Goal: Task Accomplishment & Management: Manage account settings

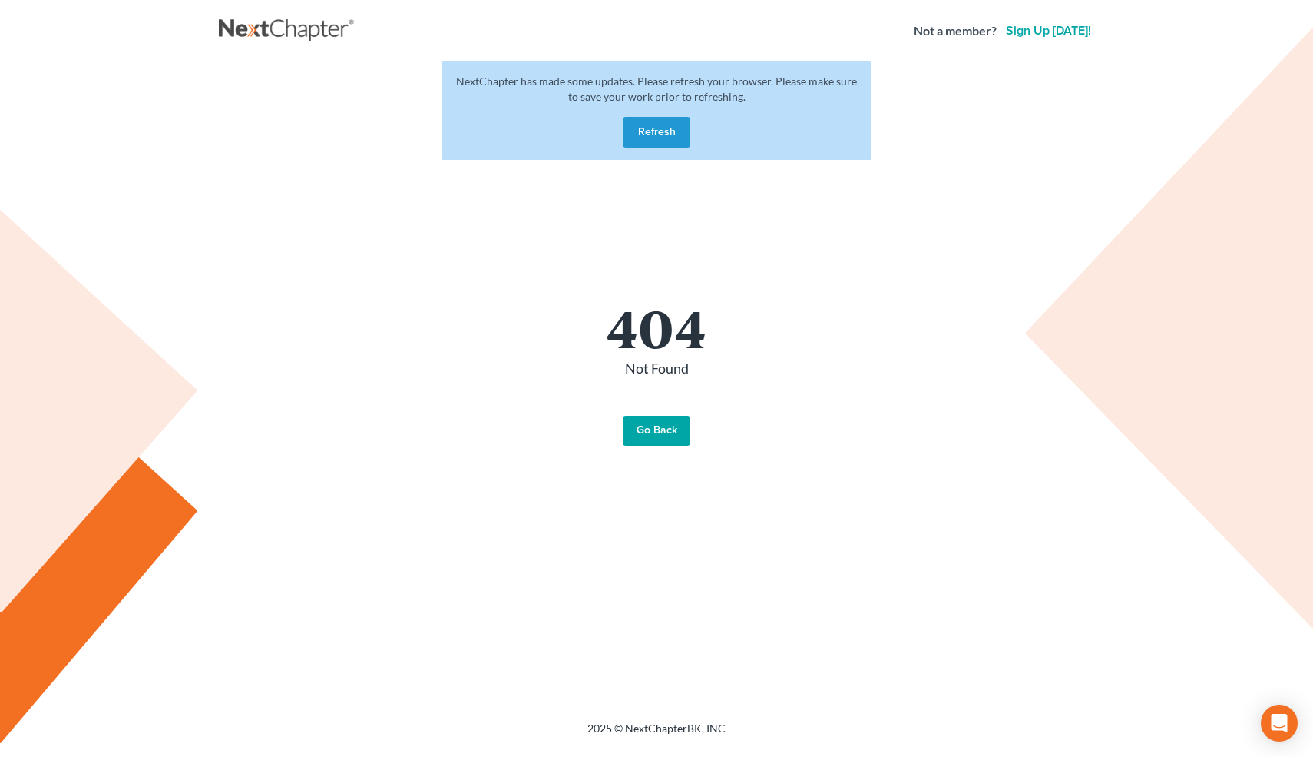
click at [661, 125] on button "Refresh" at bounding box center [657, 132] width 68 height 31
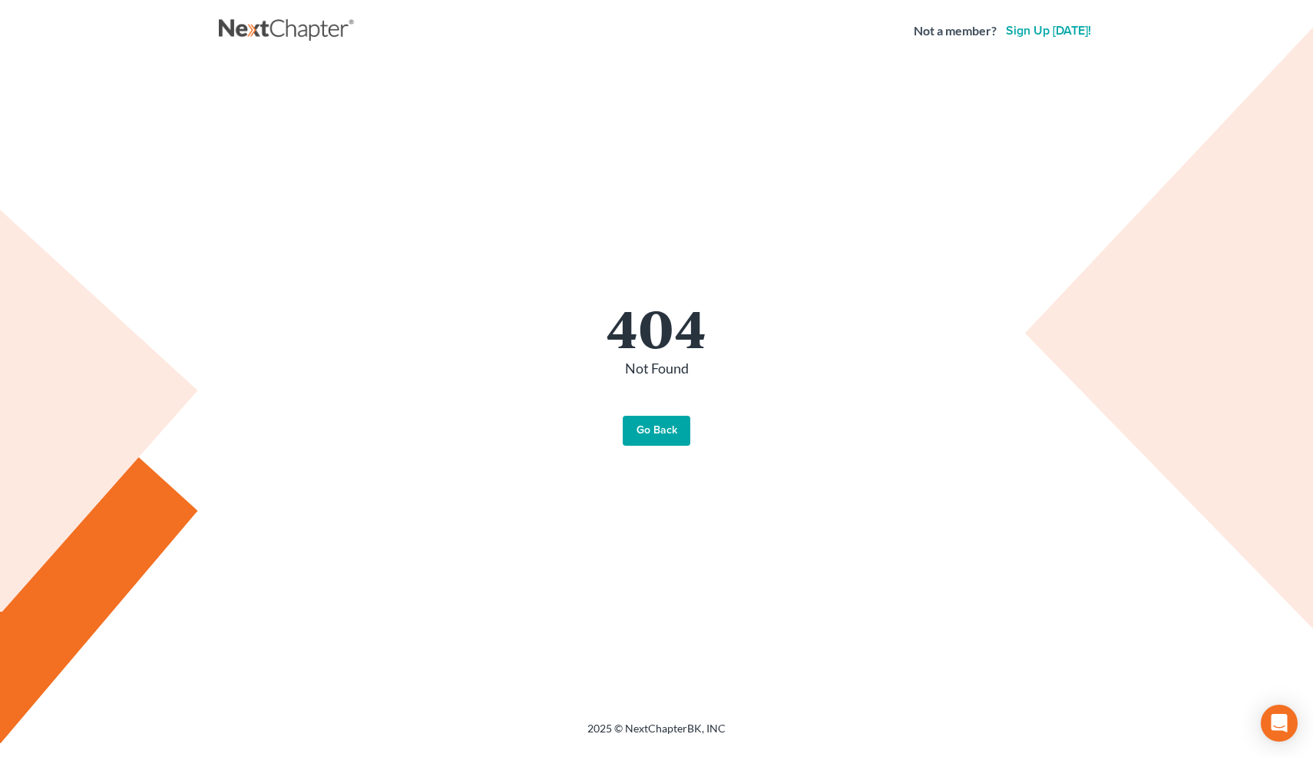
click at [664, 438] on link "Go Back" at bounding box center [657, 431] width 68 height 31
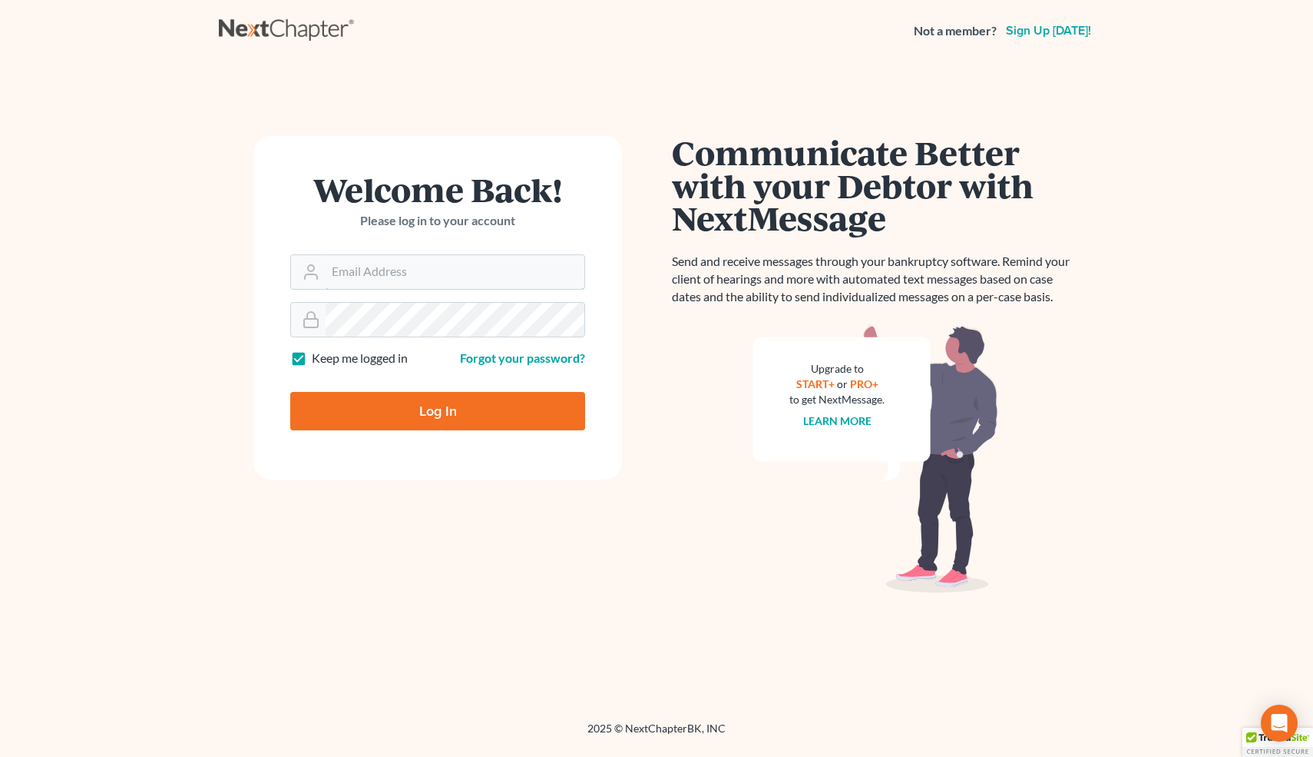
type input "[EMAIL_ADDRESS][DOMAIN_NAME]"
click at [379, 416] on input "Log In" at bounding box center [437, 411] width 295 height 38
type input "Thinking..."
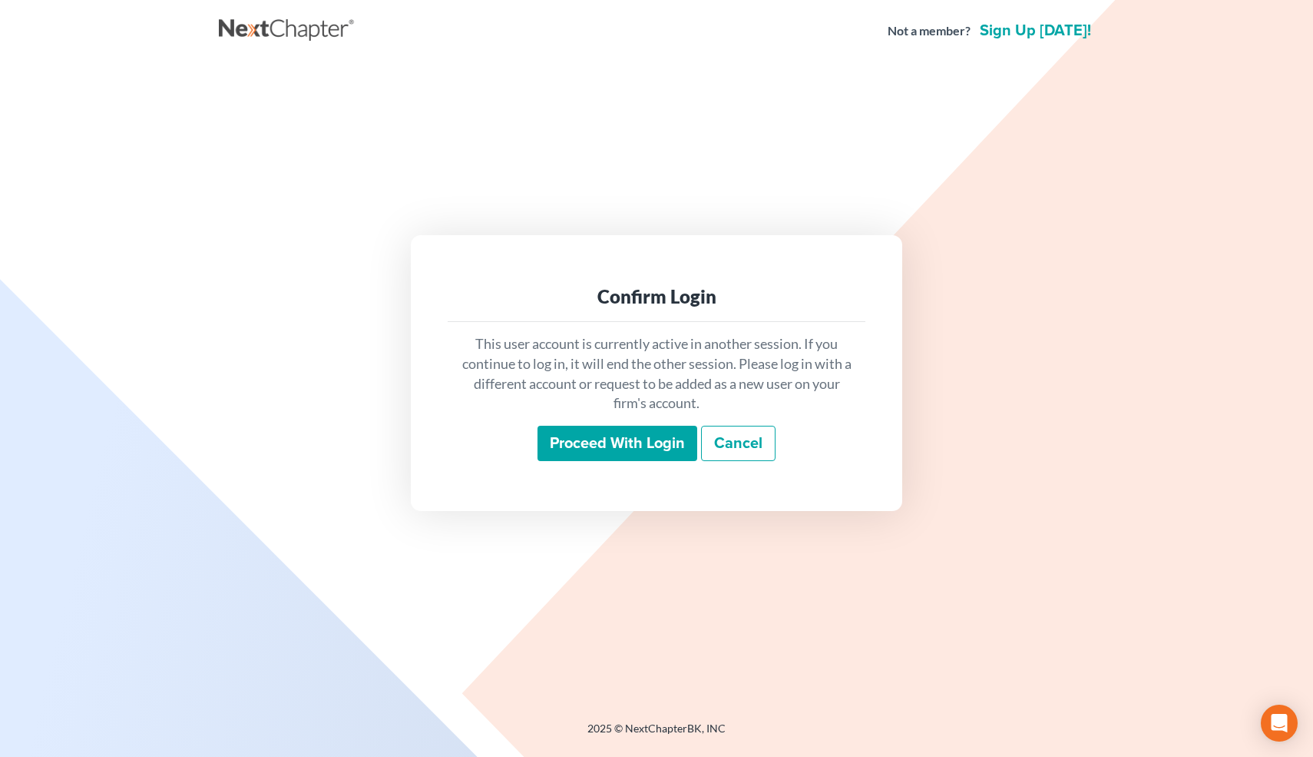
click at [579, 435] on input "Proceed with login" at bounding box center [618, 443] width 160 height 35
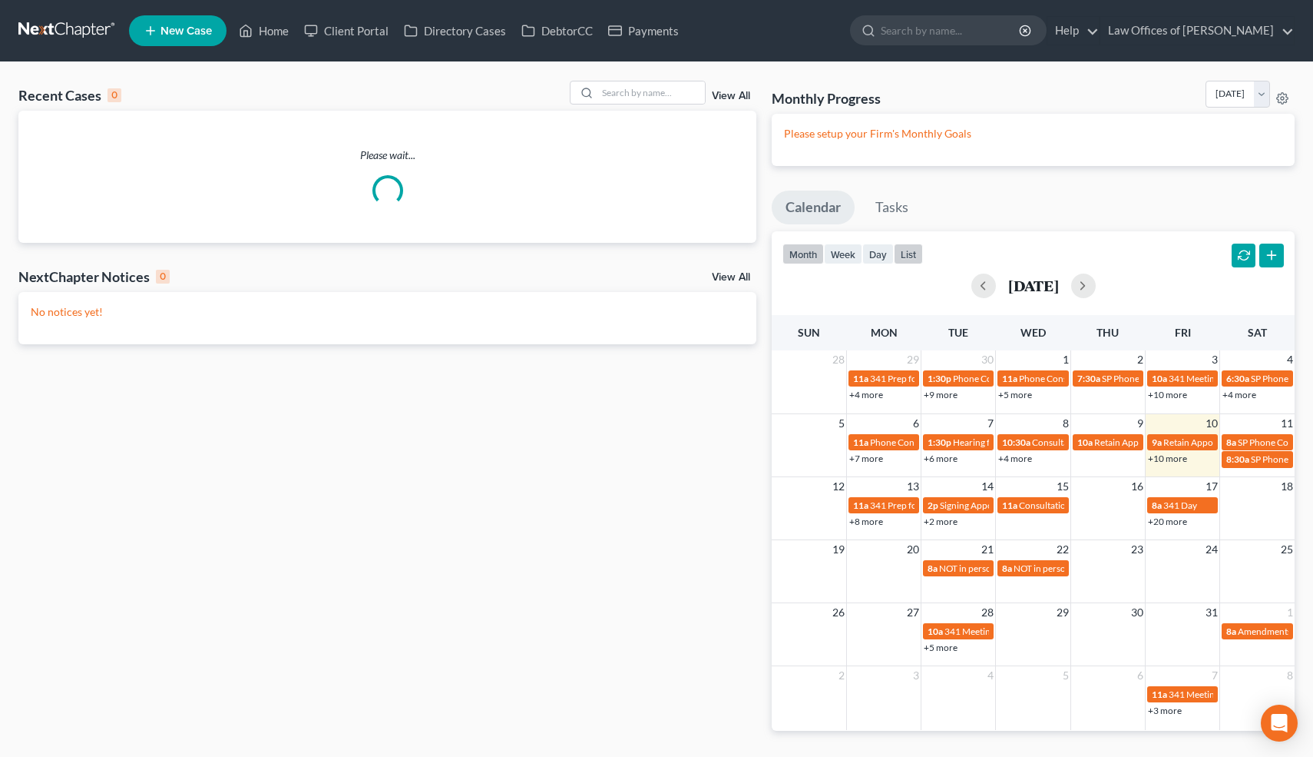
click at [915, 249] on button "list" at bounding box center [908, 253] width 29 height 21
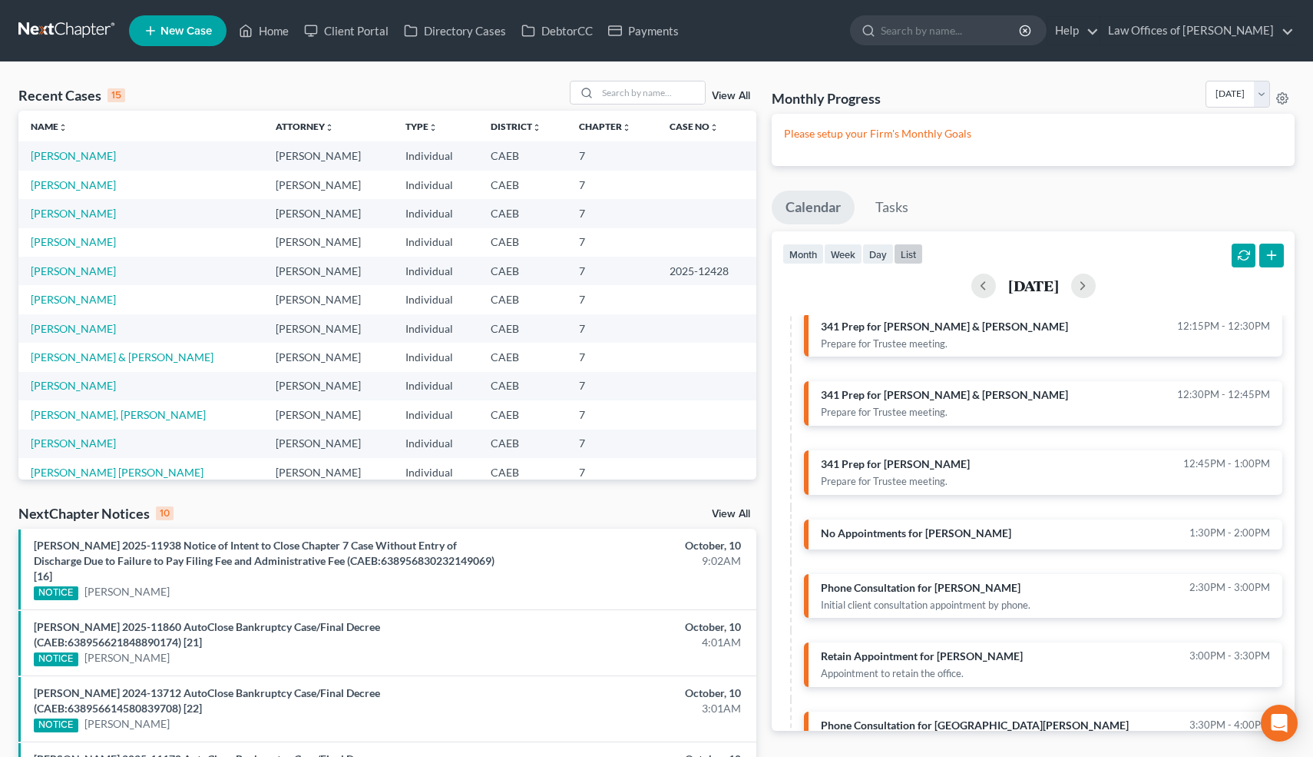
scroll to position [347, 0]
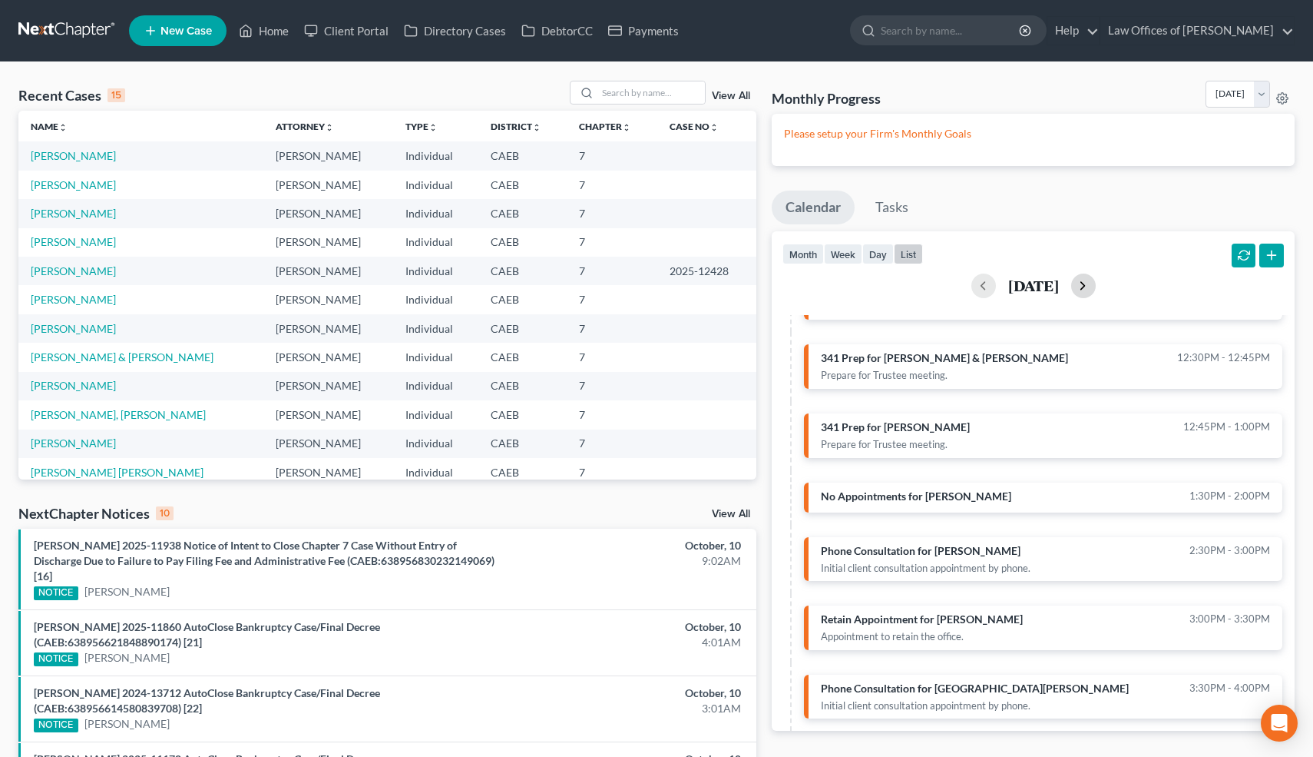
click at [1096, 290] on button "button" at bounding box center [1083, 285] width 25 height 25
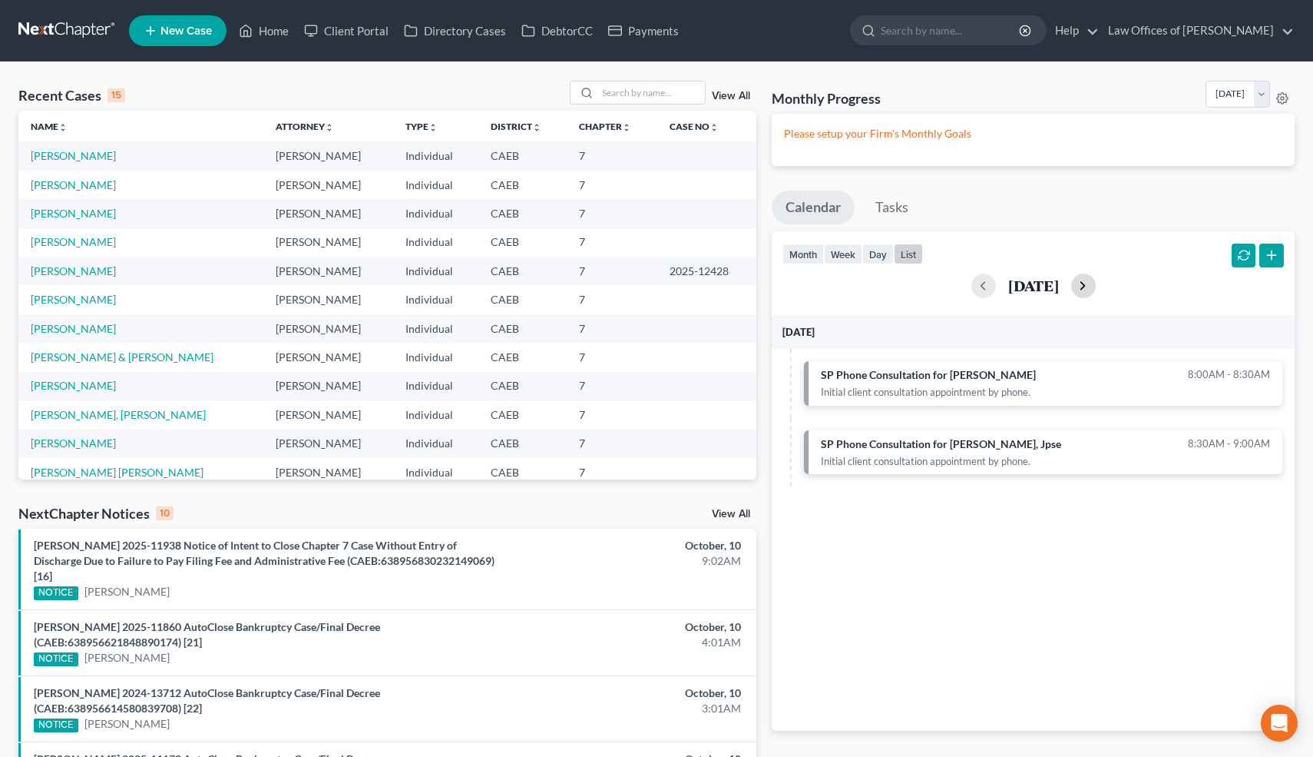
scroll to position [0, 0]
click at [1096, 290] on button "button" at bounding box center [1083, 285] width 25 height 25
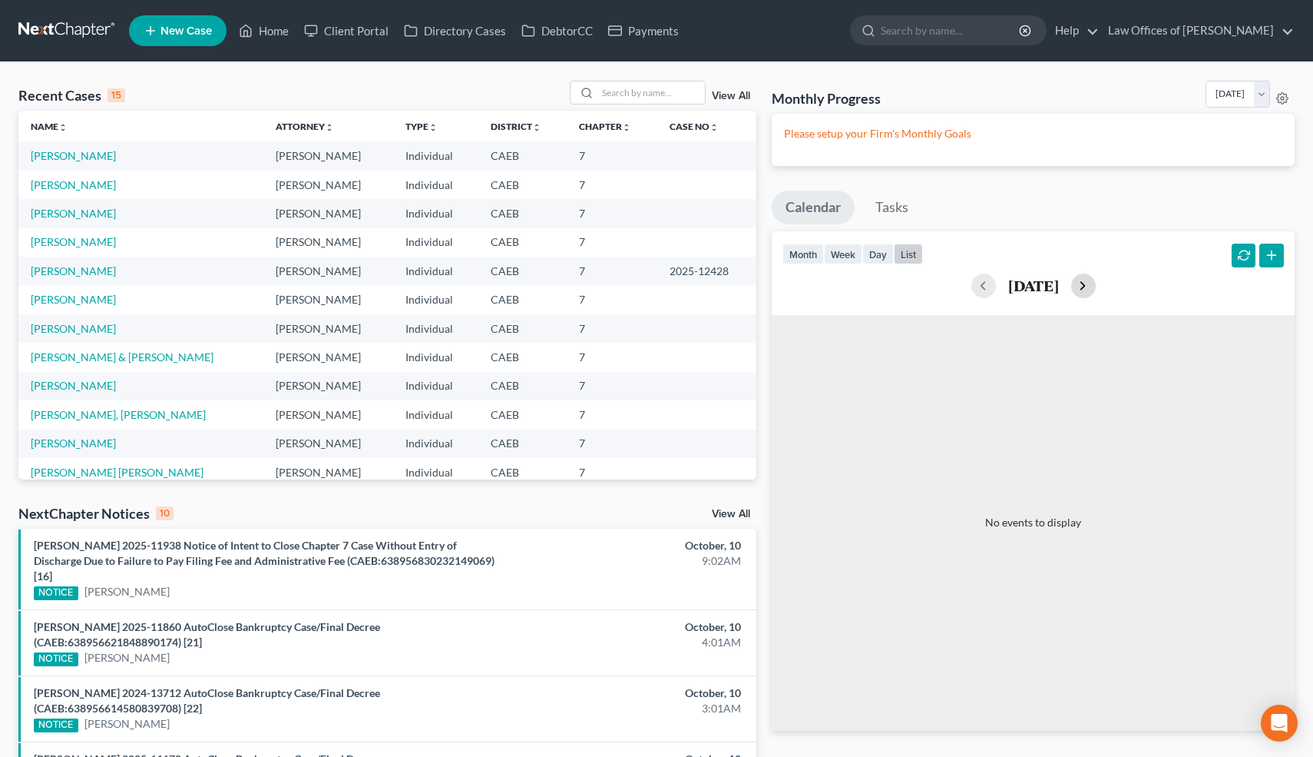
click at [1096, 290] on button "button" at bounding box center [1083, 285] width 25 height 25
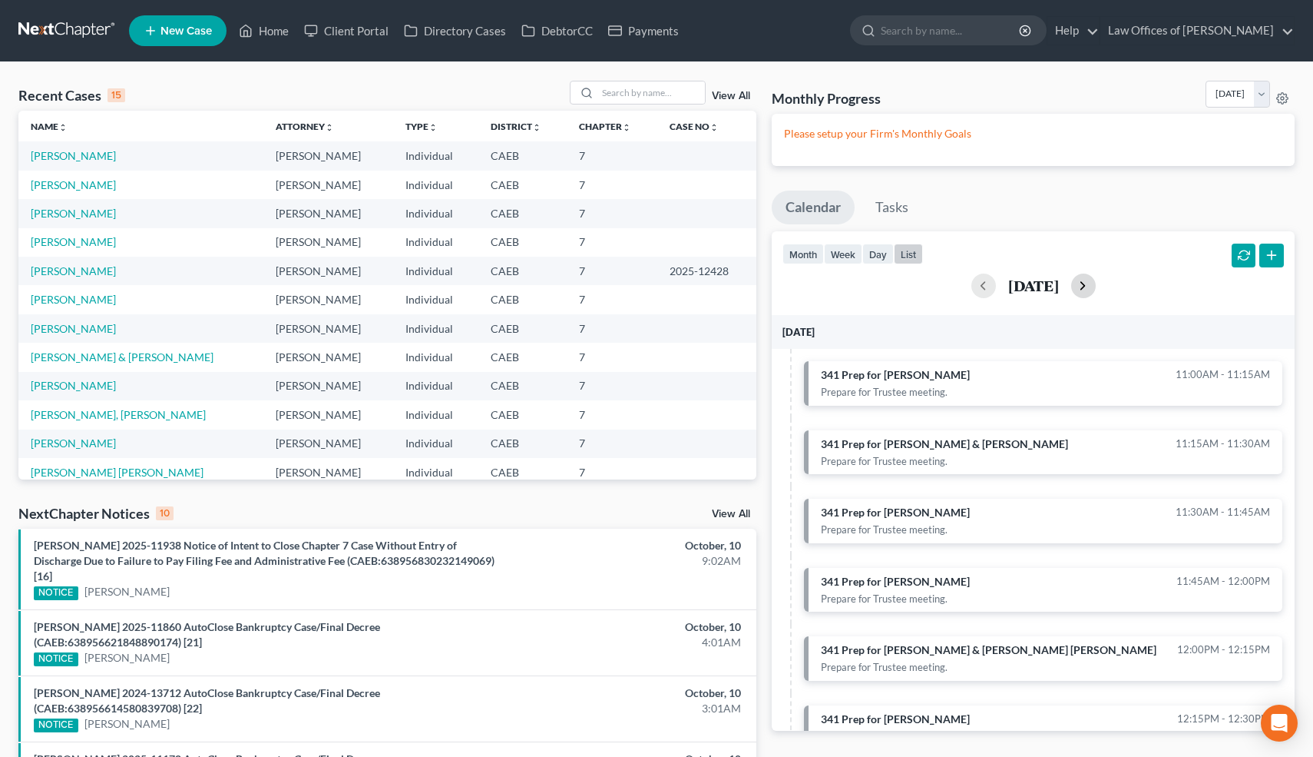
click at [1096, 290] on button "button" at bounding box center [1083, 285] width 25 height 25
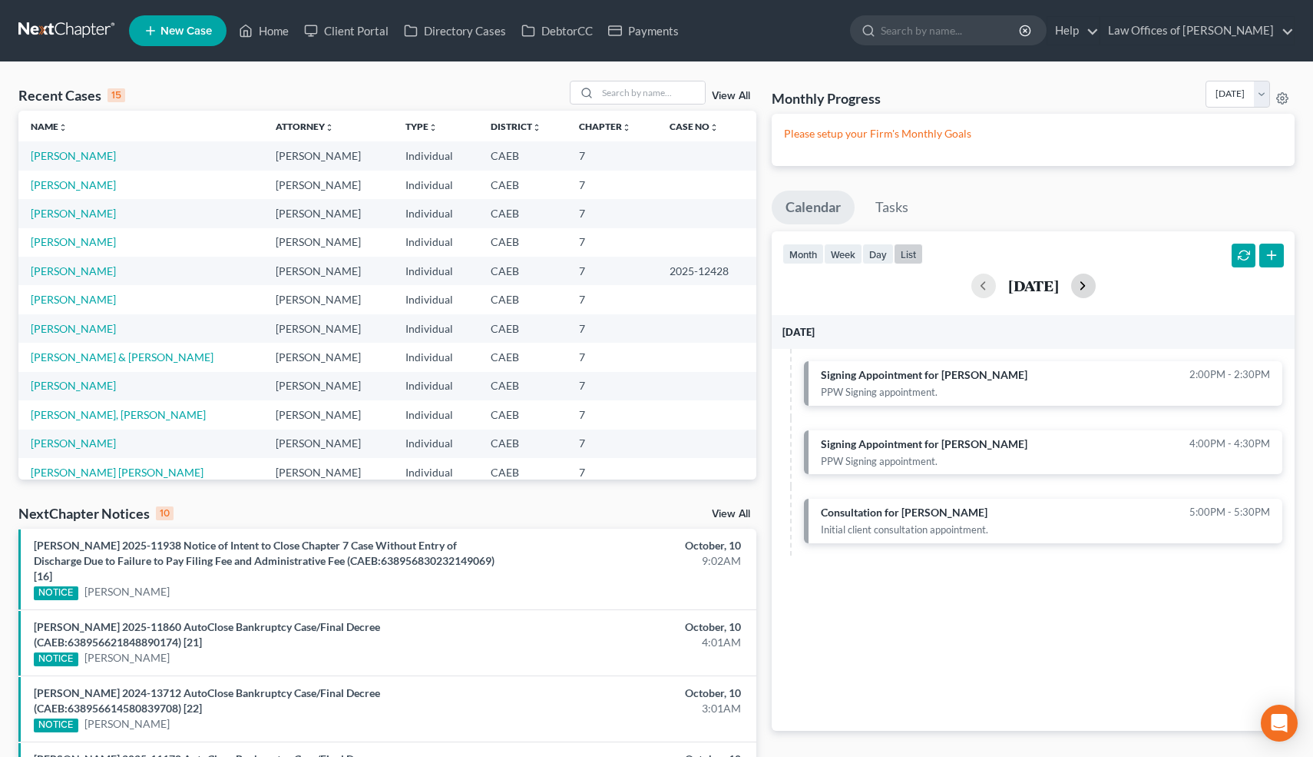
click at [1096, 290] on button "button" at bounding box center [1083, 285] width 25 height 25
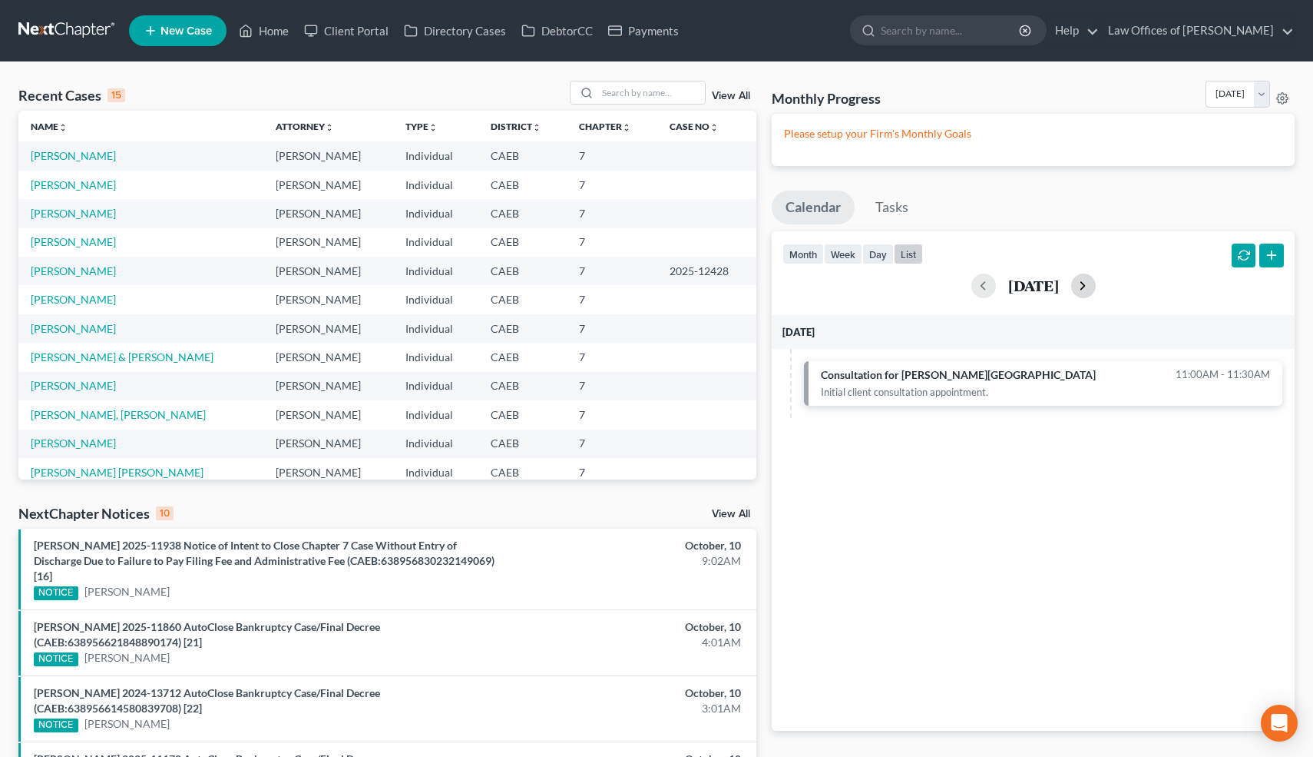
click at [1096, 290] on button "button" at bounding box center [1083, 285] width 25 height 25
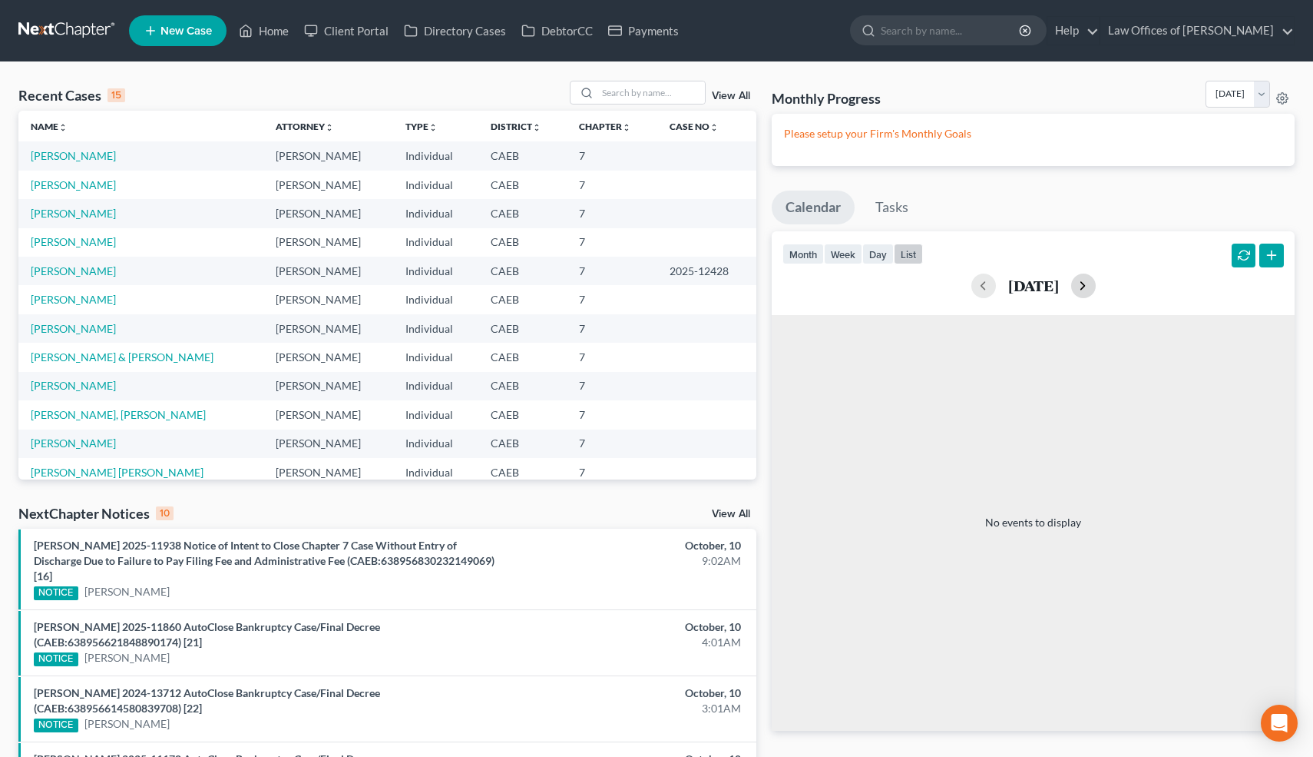
click at [1096, 290] on button "button" at bounding box center [1083, 285] width 25 height 25
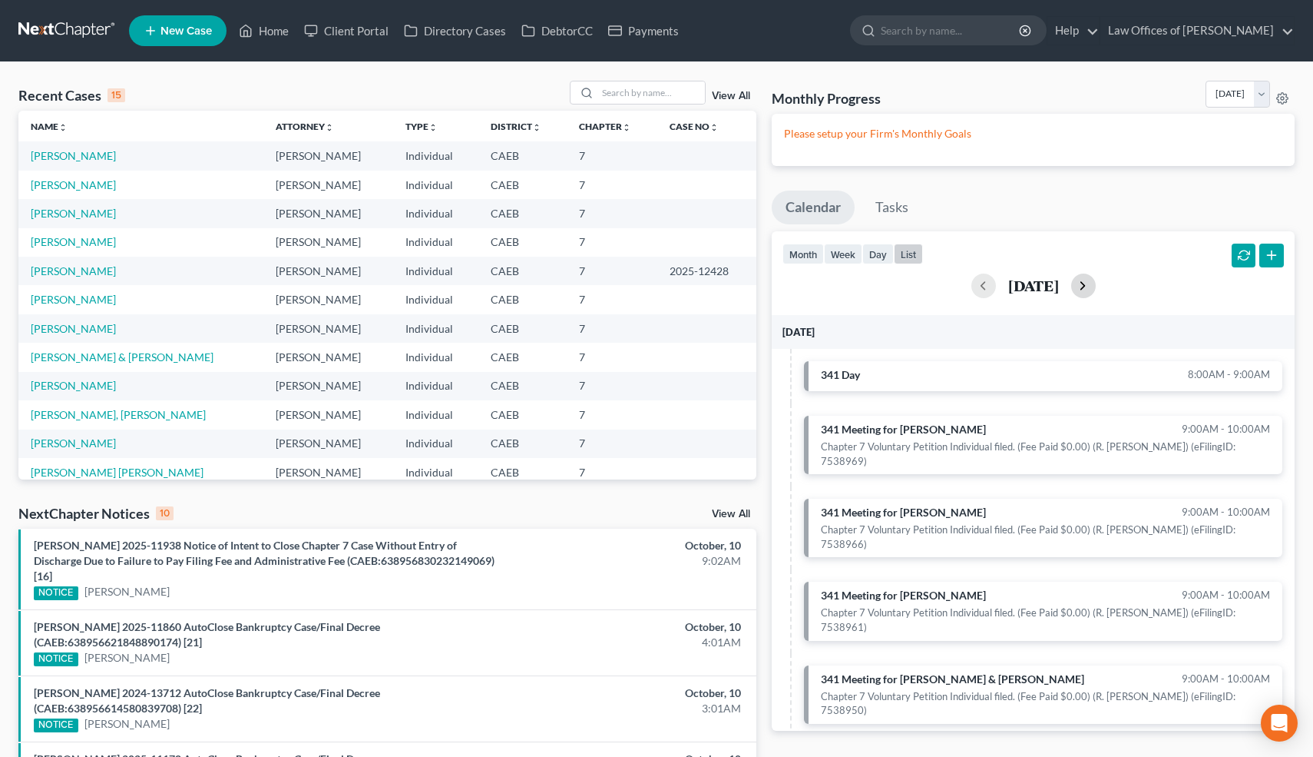
click at [1096, 290] on button "button" at bounding box center [1083, 285] width 25 height 25
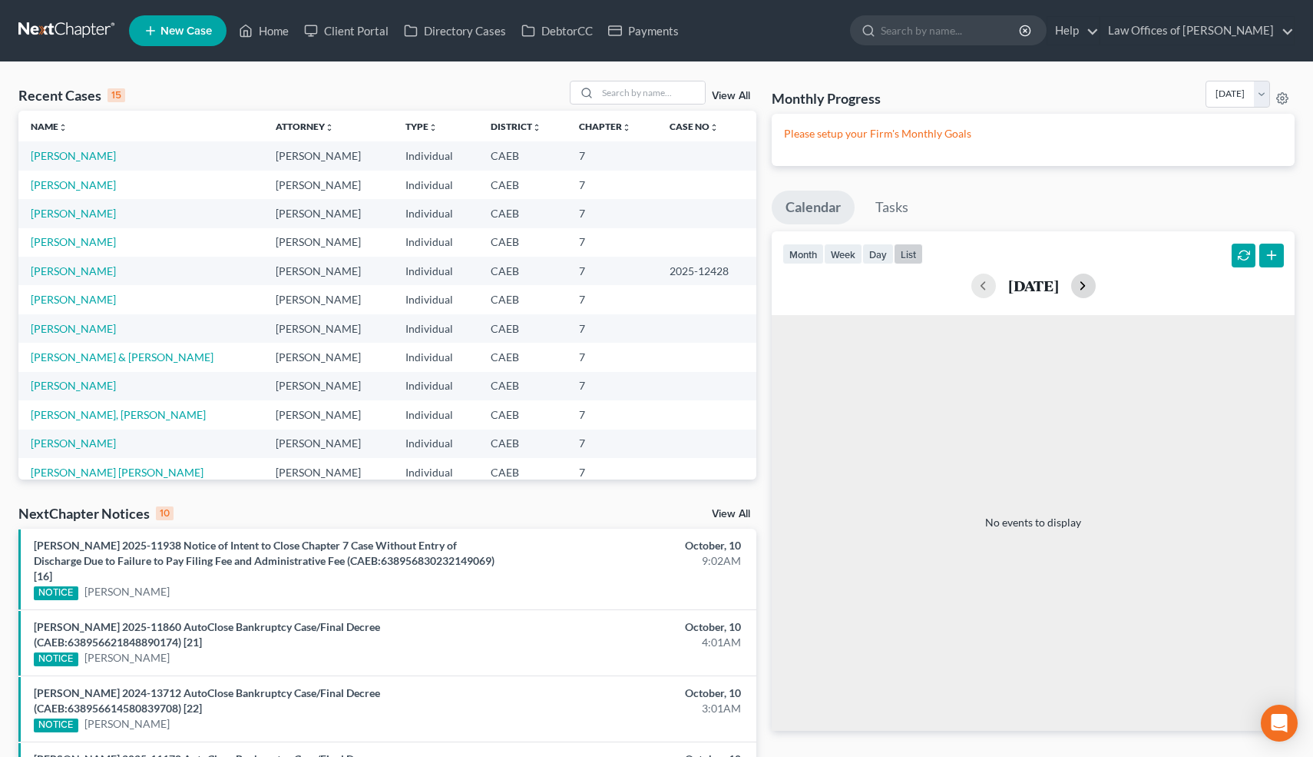
click at [1096, 290] on button "button" at bounding box center [1083, 285] width 25 height 25
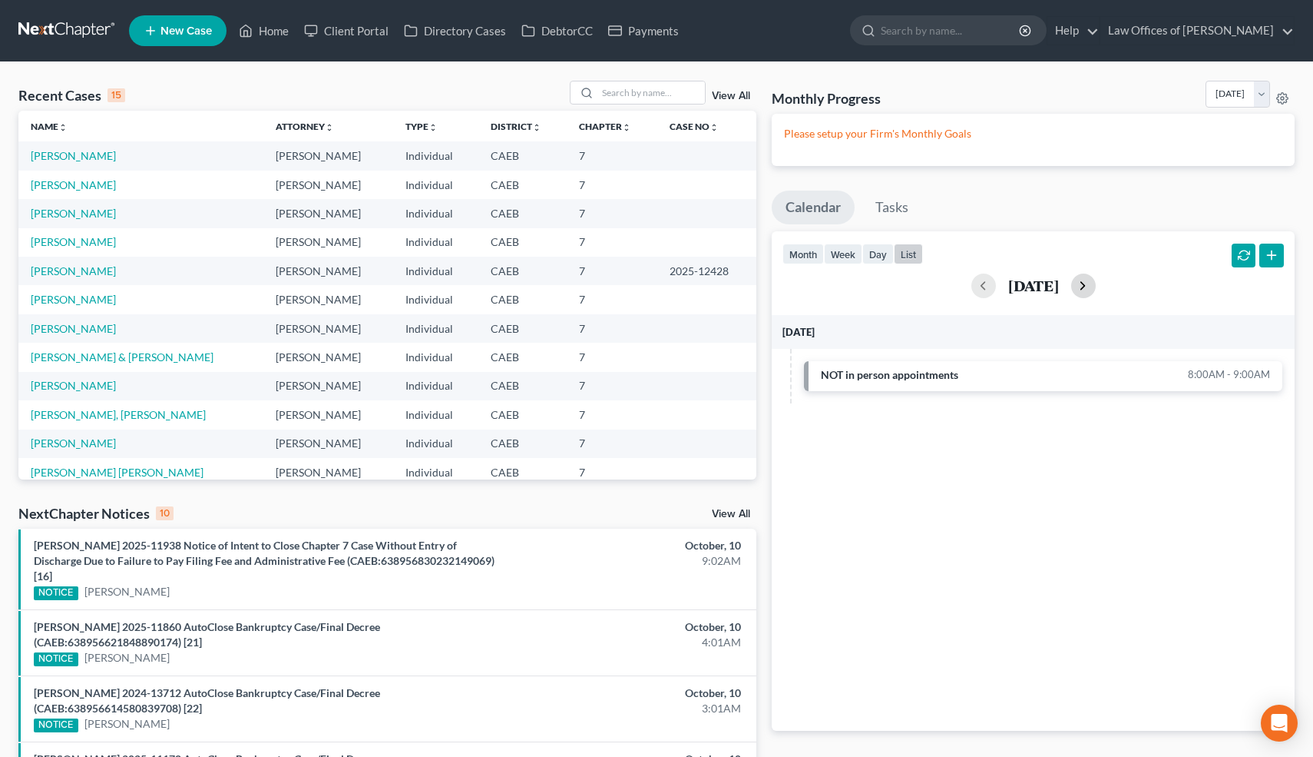
click at [1096, 290] on button "button" at bounding box center [1083, 285] width 25 height 25
click at [1271, 254] on button "button" at bounding box center [1272, 255] width 25 height 25
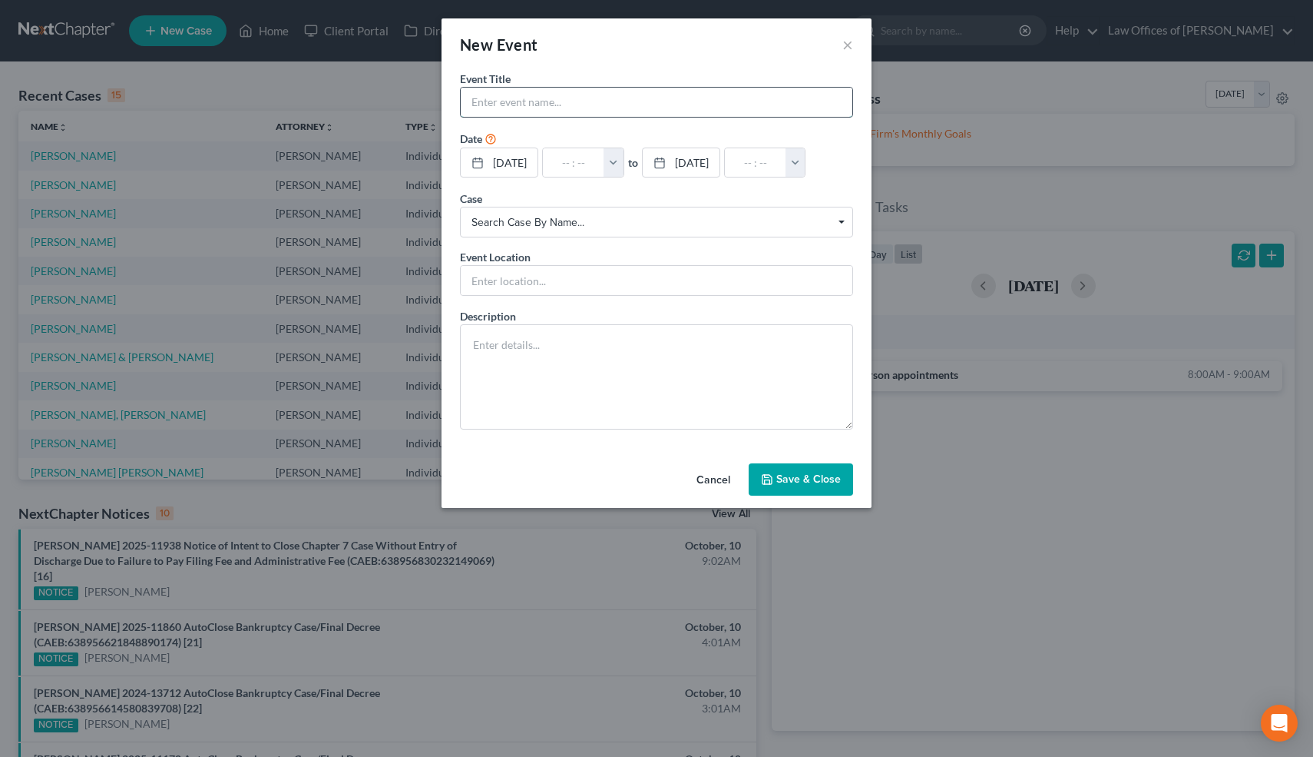
click at [729, 101] on input "text" at bounding box center [657, 102] width 392 height 29
type input "No Apointments for [PERSON_NAME]"
click at [528, 163] on link "[DATE]" at bounding box center [499, 162] width 77 height 29
click at [624, 168] on button "button" at bounding box center [614, 162] width 20 height 29
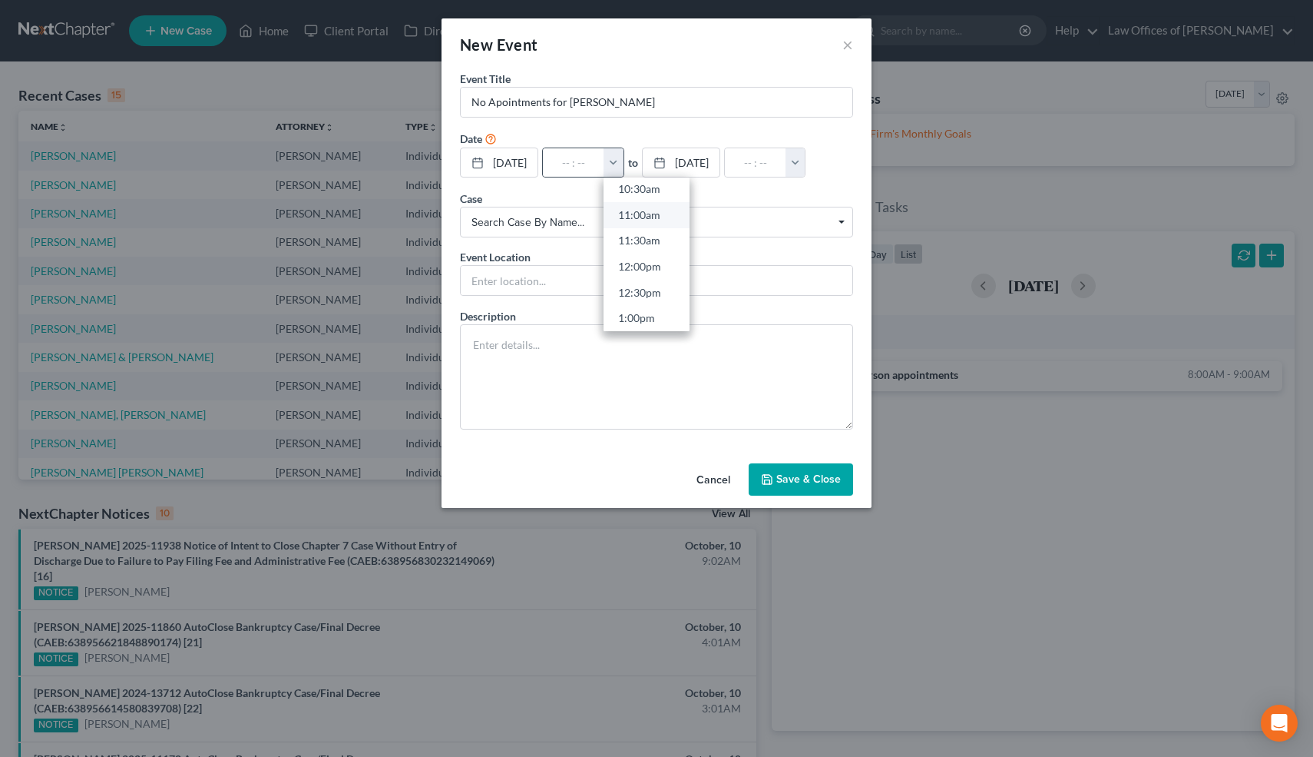
click at [671, 217] on link "11:00am" at bounding box center [647, 215] width 86 height 26
type input "11:00am"
click at [786, 177] on button "button" at bounding box center [796, 162] width 20 height 29
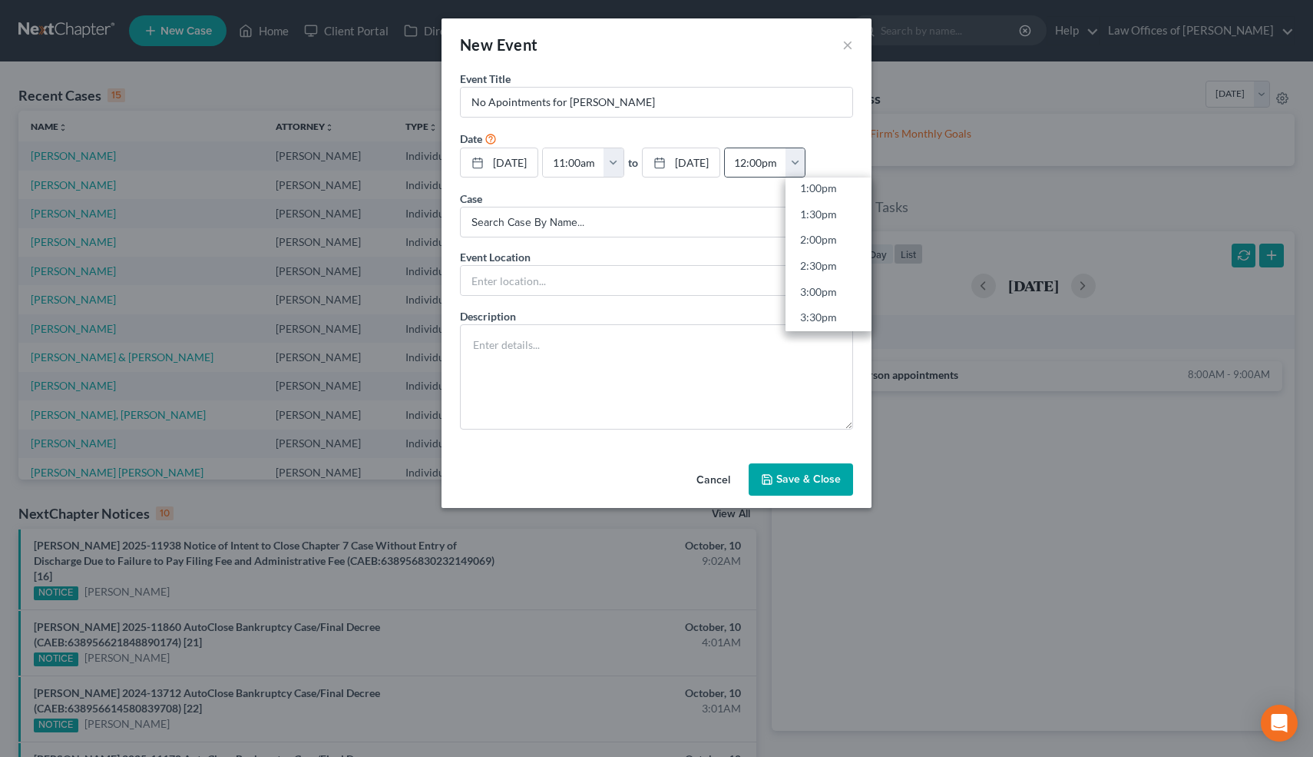
scroll to position [680, 0]
click at [786, 252] on link "2:00pm" at bounding box center [829, 239] width 86 height 26
type input "2:00pm"
click at [783, 495] on button "Save & Close" at bounding box center [801, 479] width 104 height 32
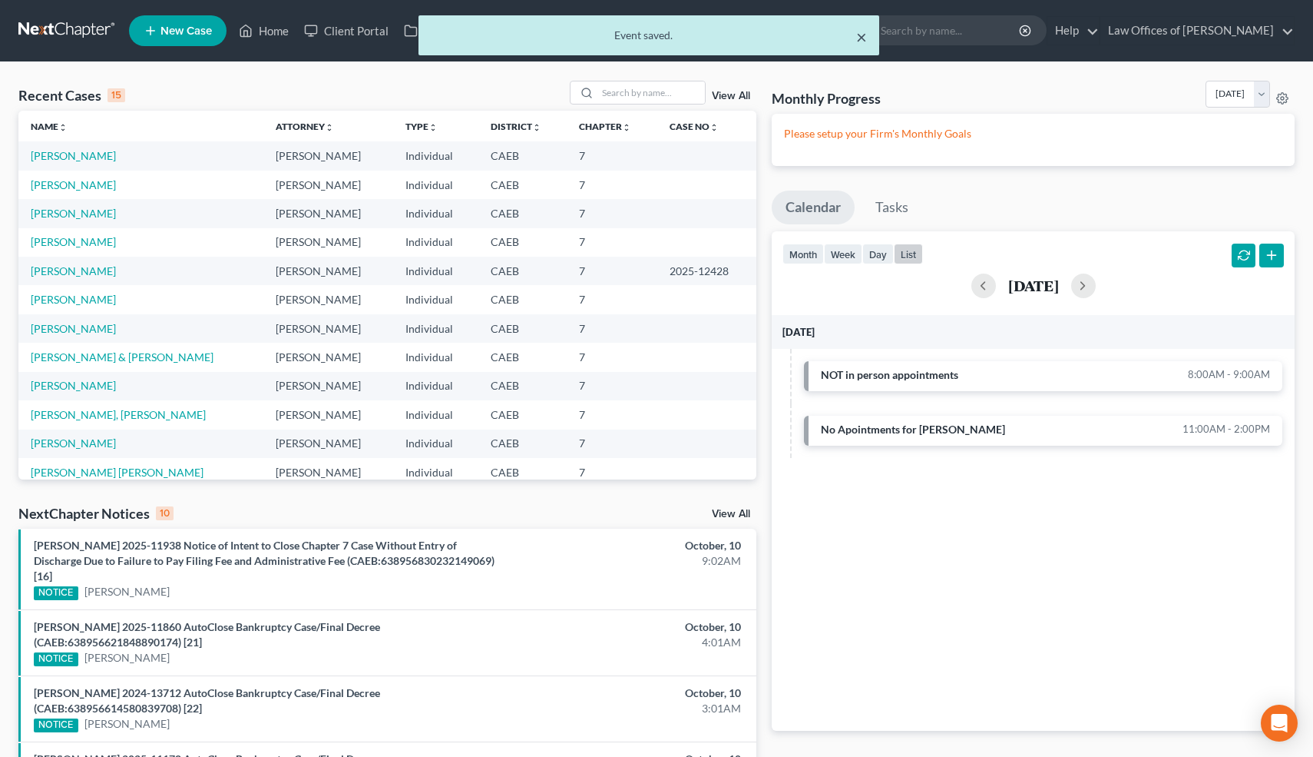
click at [864, 37] on button "×" at bounding box center [861, 37] width 11 height 18
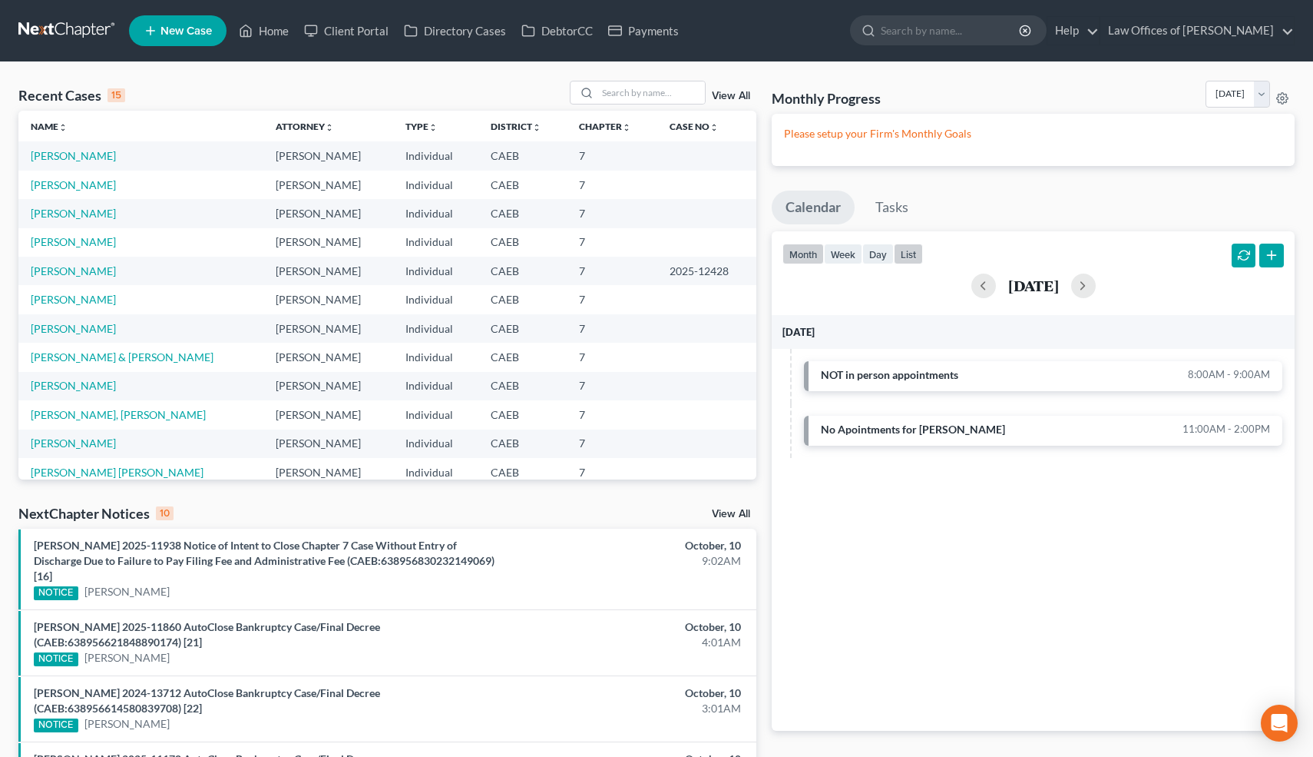
click at [810, 255] on button "month" at bounding box center [803, 253] width 41 height 21
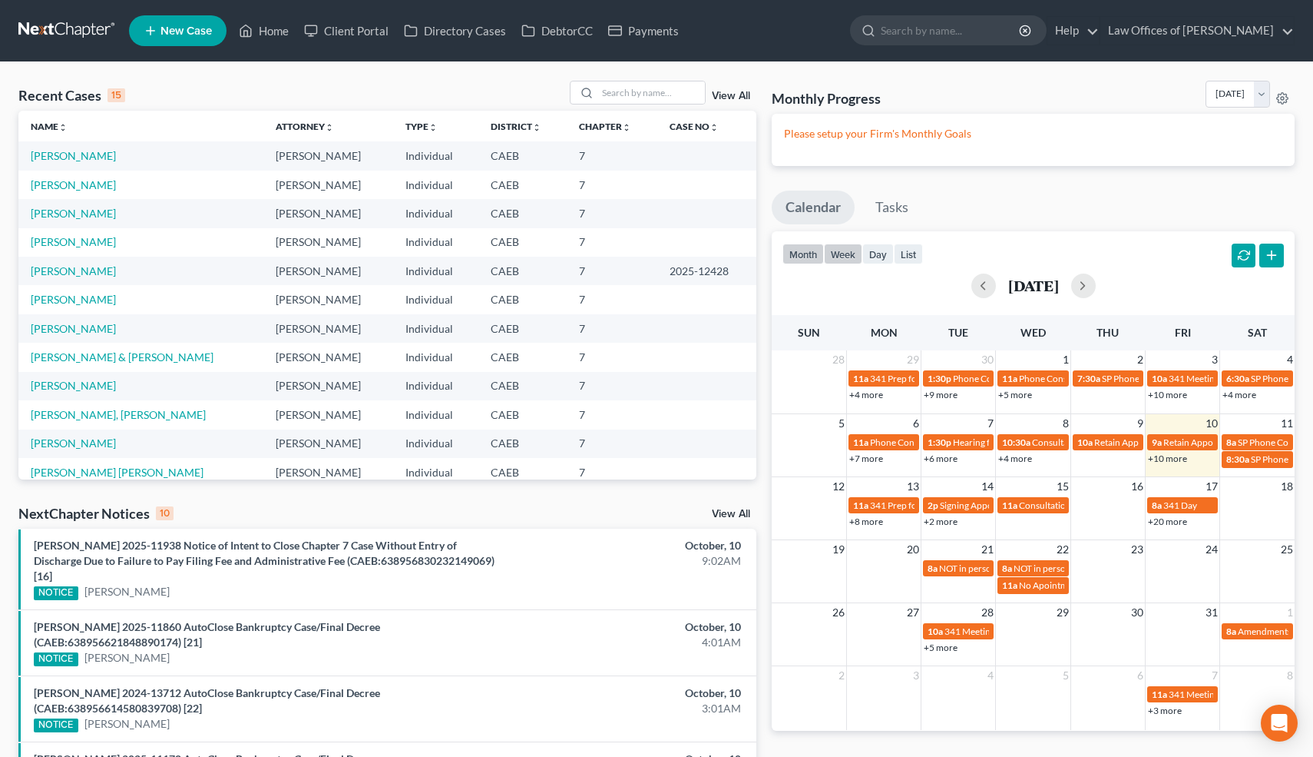
click at [842, 254] on button "week" at bounding box center [843, 253] width 38 height 21
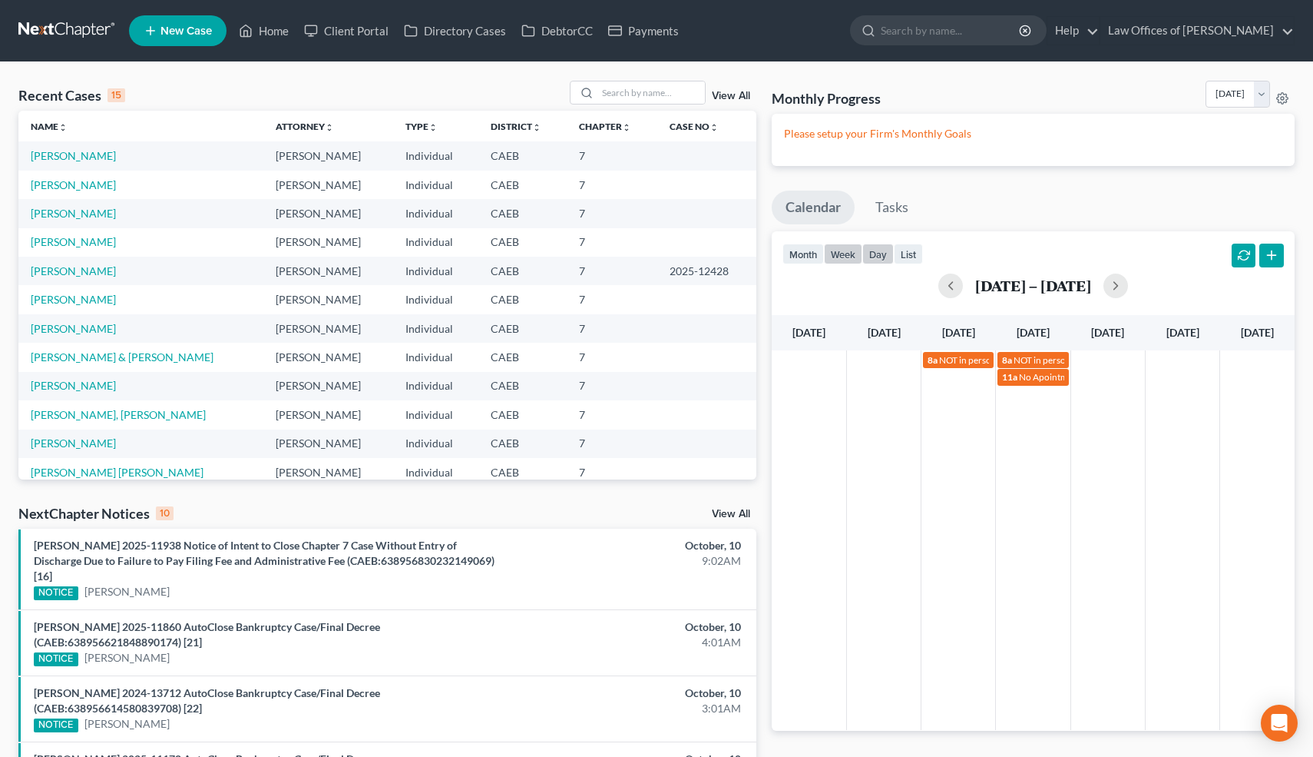
click at [878, 257] on button "day" at bounding box center [878, 253] width 31 height 21
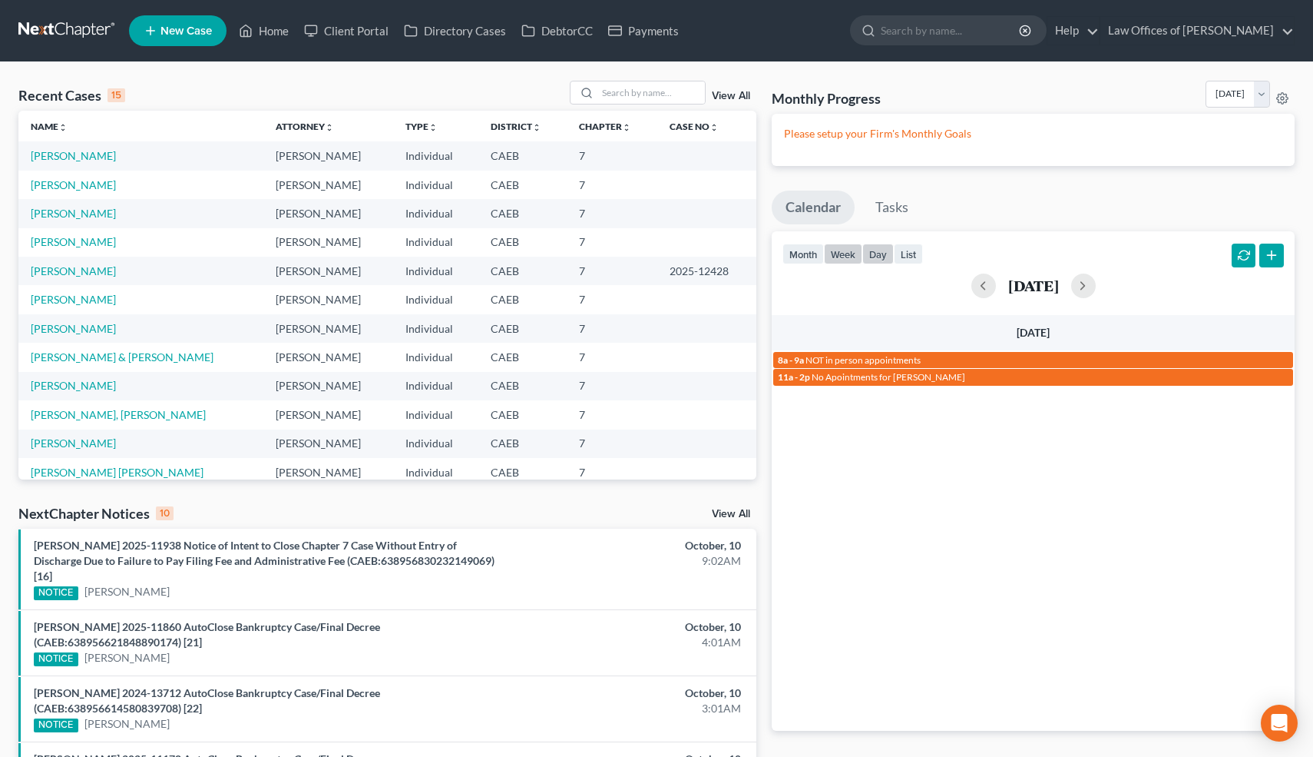
click at [844, 260] on button "week" at bounding box center [843, 253] width 38 height 21
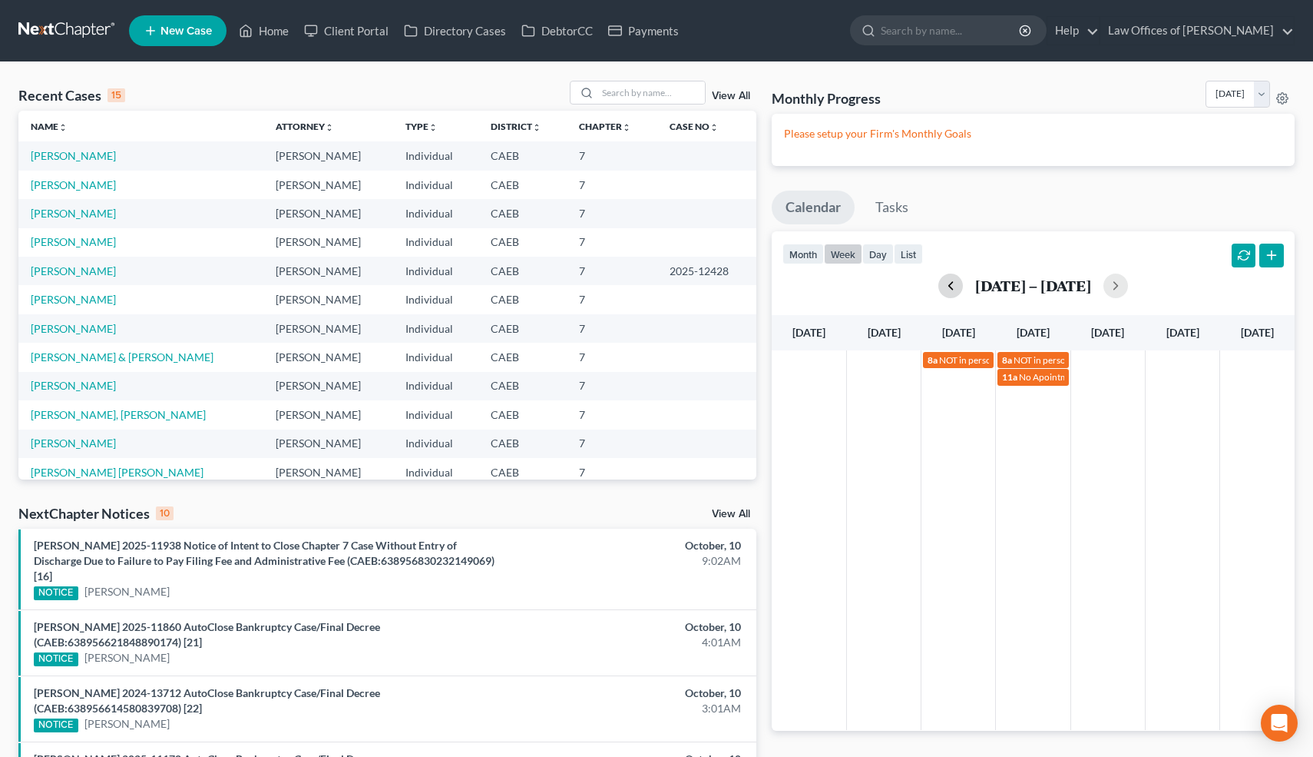
click at [952, 287] on button "button" at bounding box center [951, 285] width 25 height 25
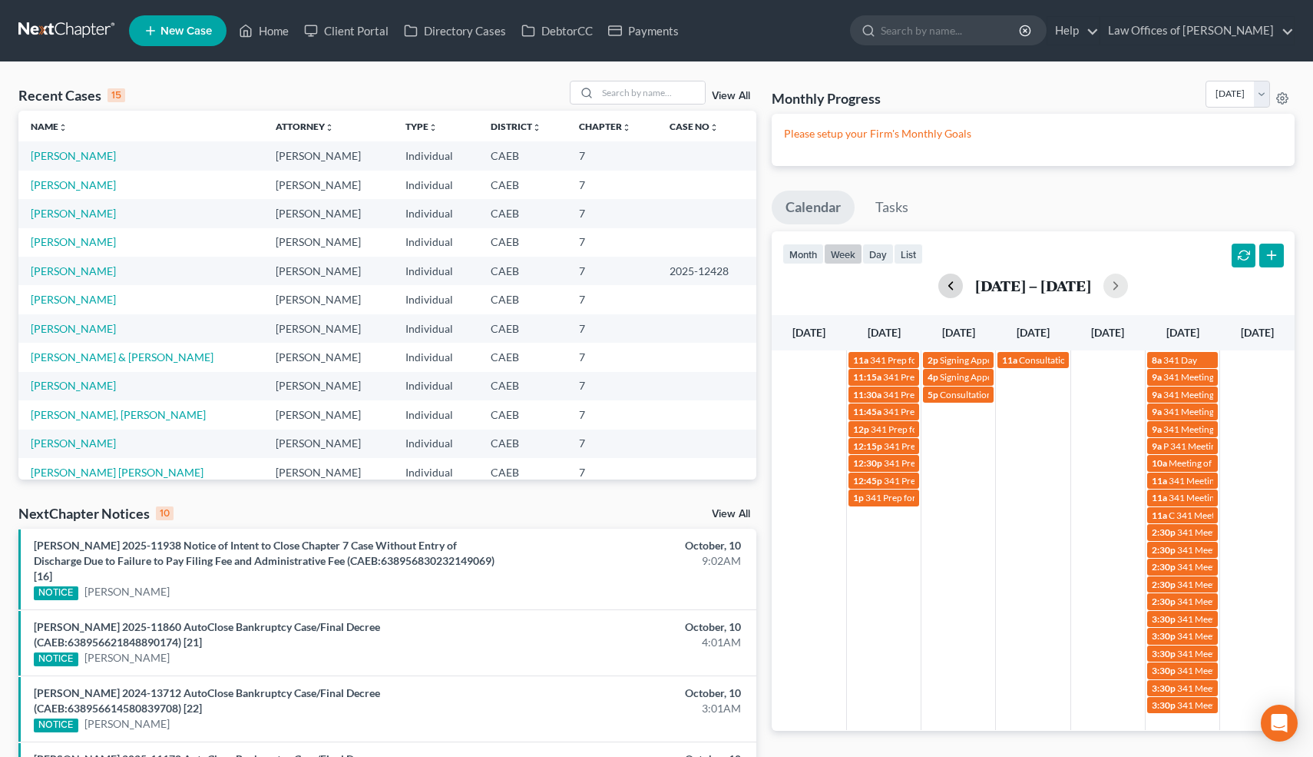
click at [951, 288] on button "button" at bounding box center [951, 285] width 25 height 25
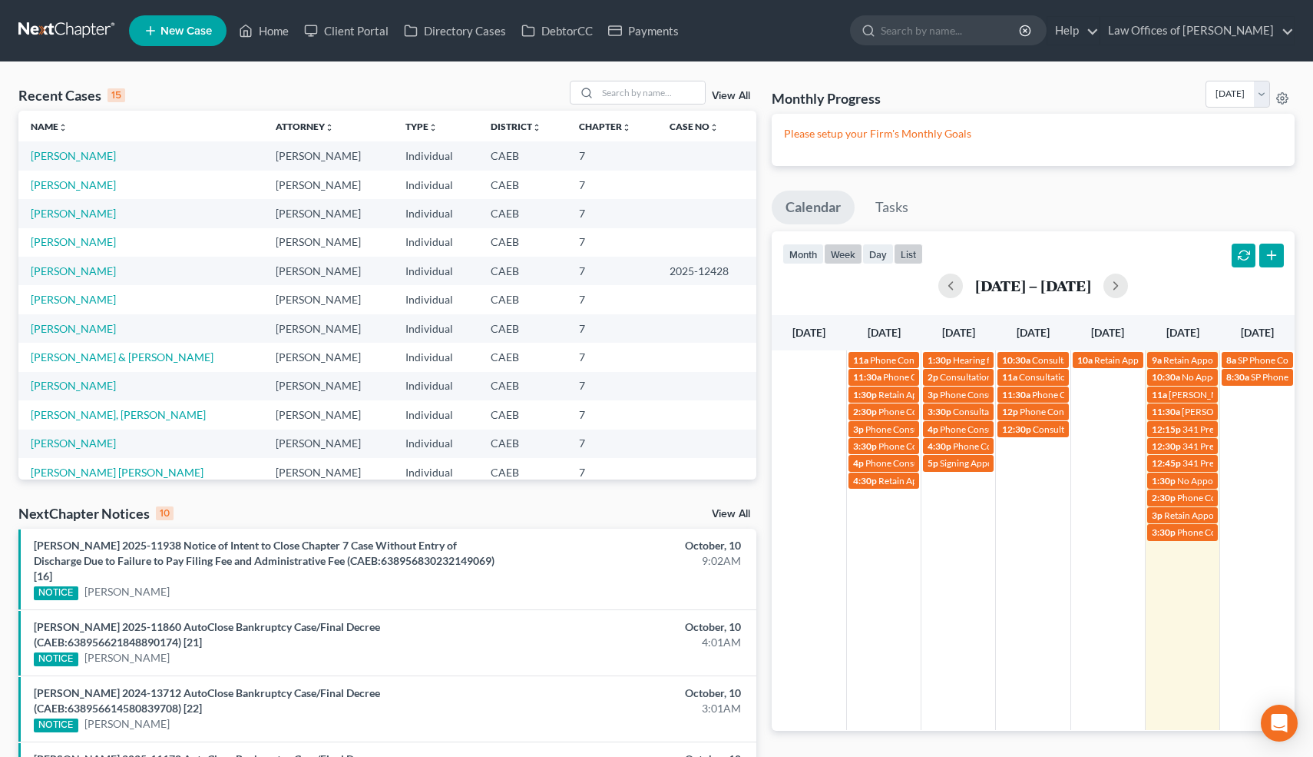
click at [911, 257] on button "list" at bounding box center [908, 253] width 29 height 21
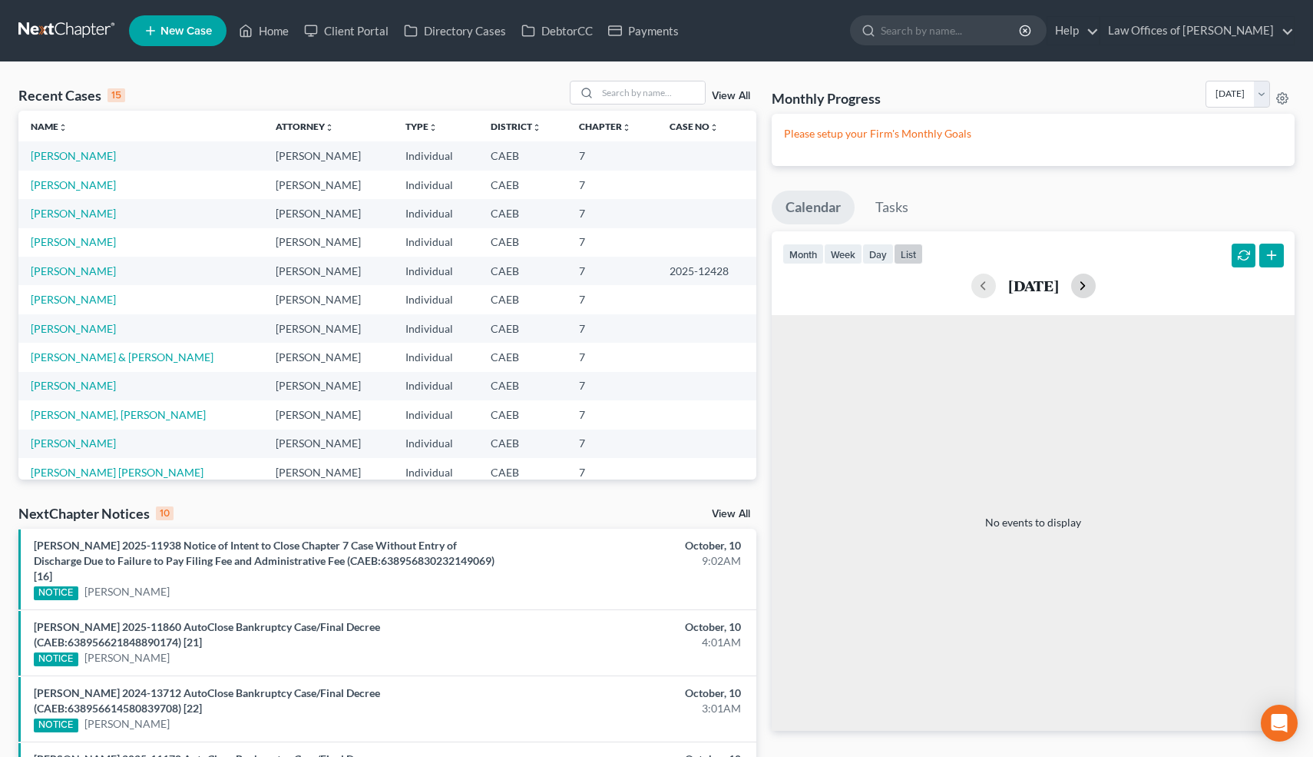
click at [1096, 286] on button "button" at bounding box center [1083, 285] width 25 height 25
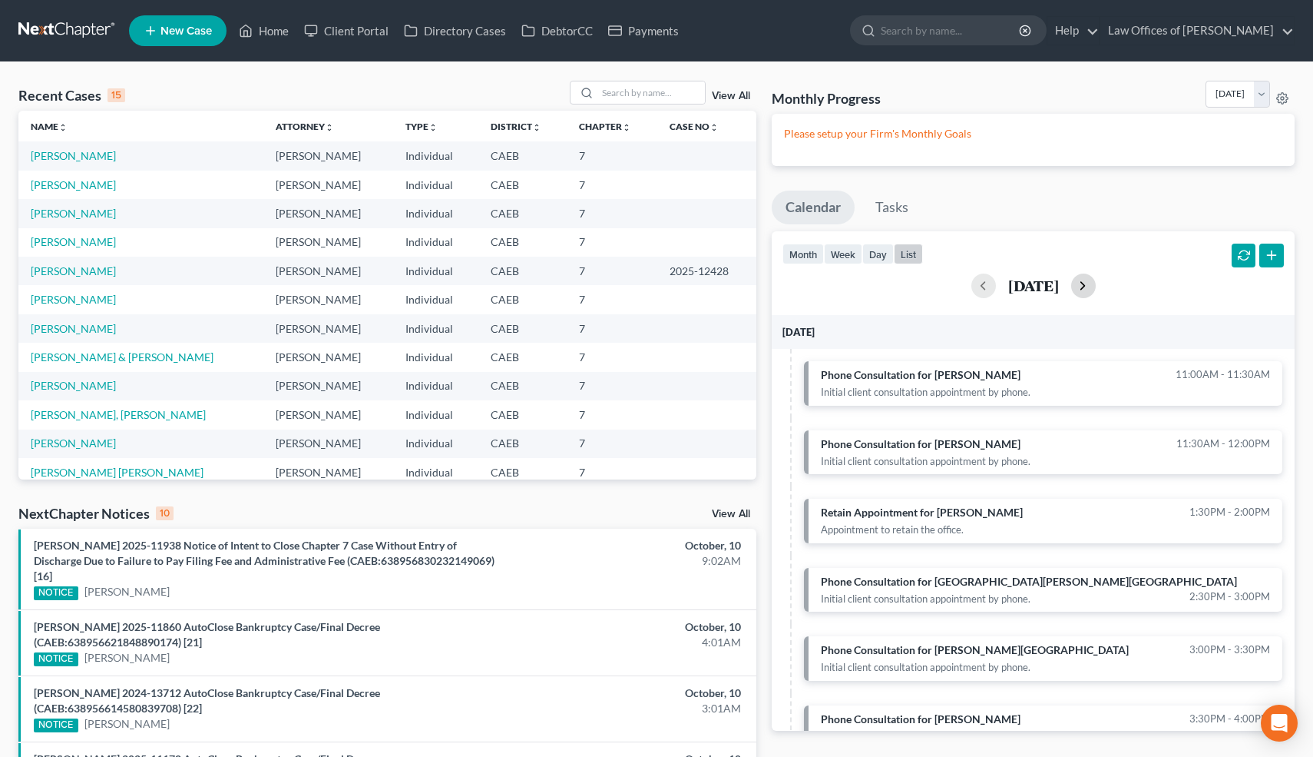
click at [1096, 286] on button "button" at bounding box center [1083, 285] width 25 height 25
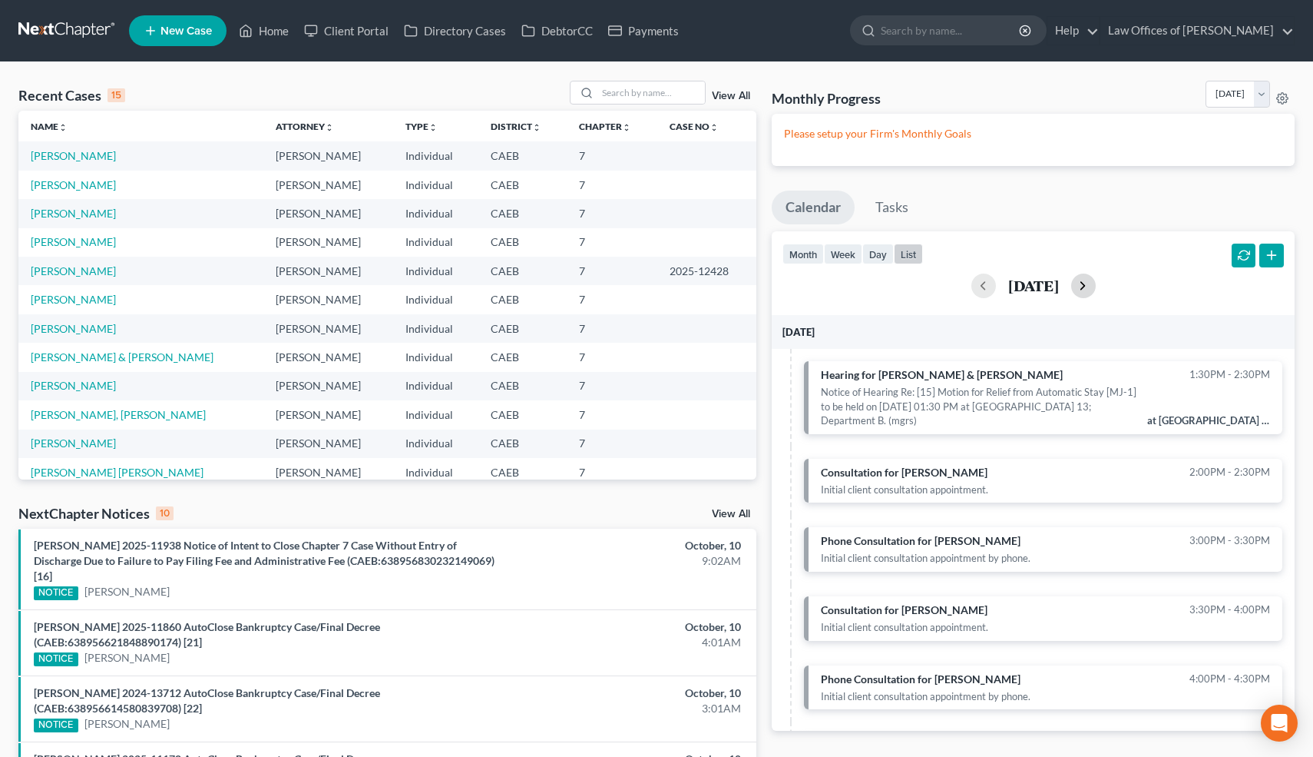
click at [1096, 286] on button "button" at bounding box center [1083, 285] width 25 height 25
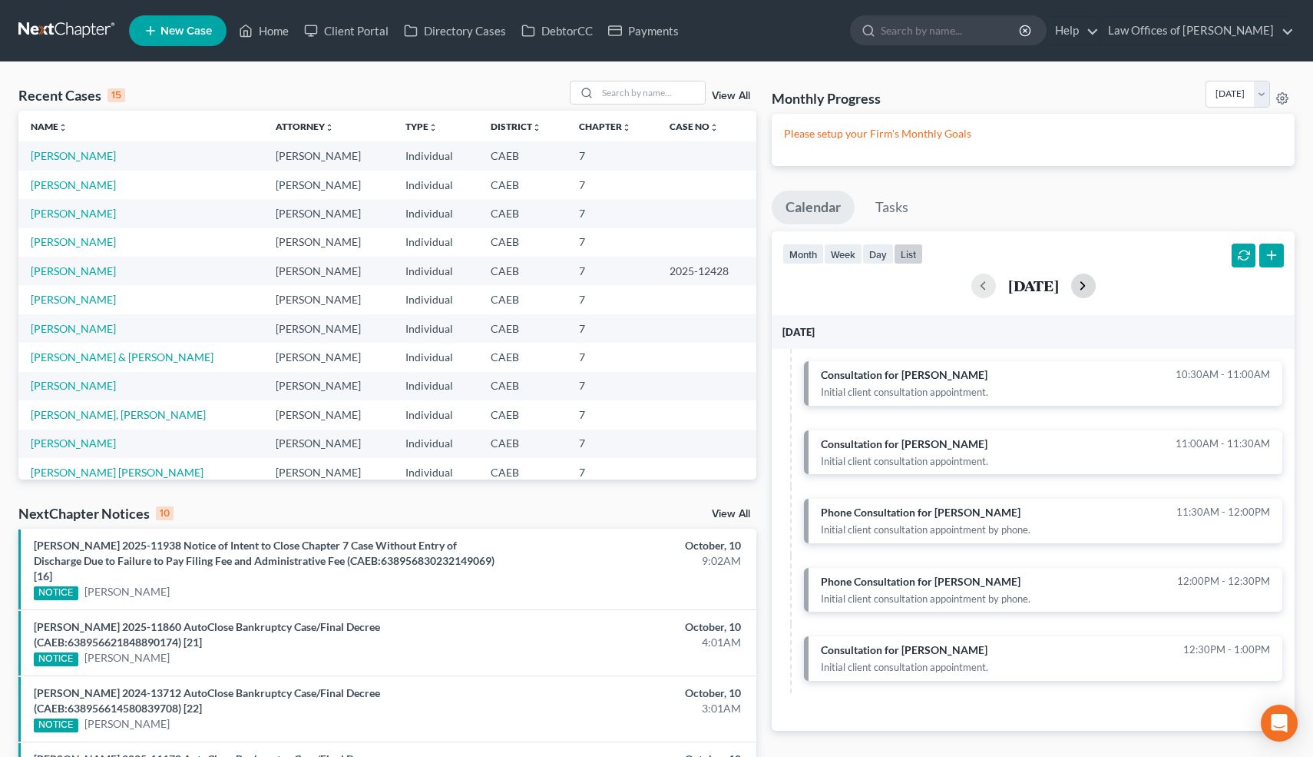
click at [1096, 286] on button "button" at bounding box center [1083, 285] width 25 height 25
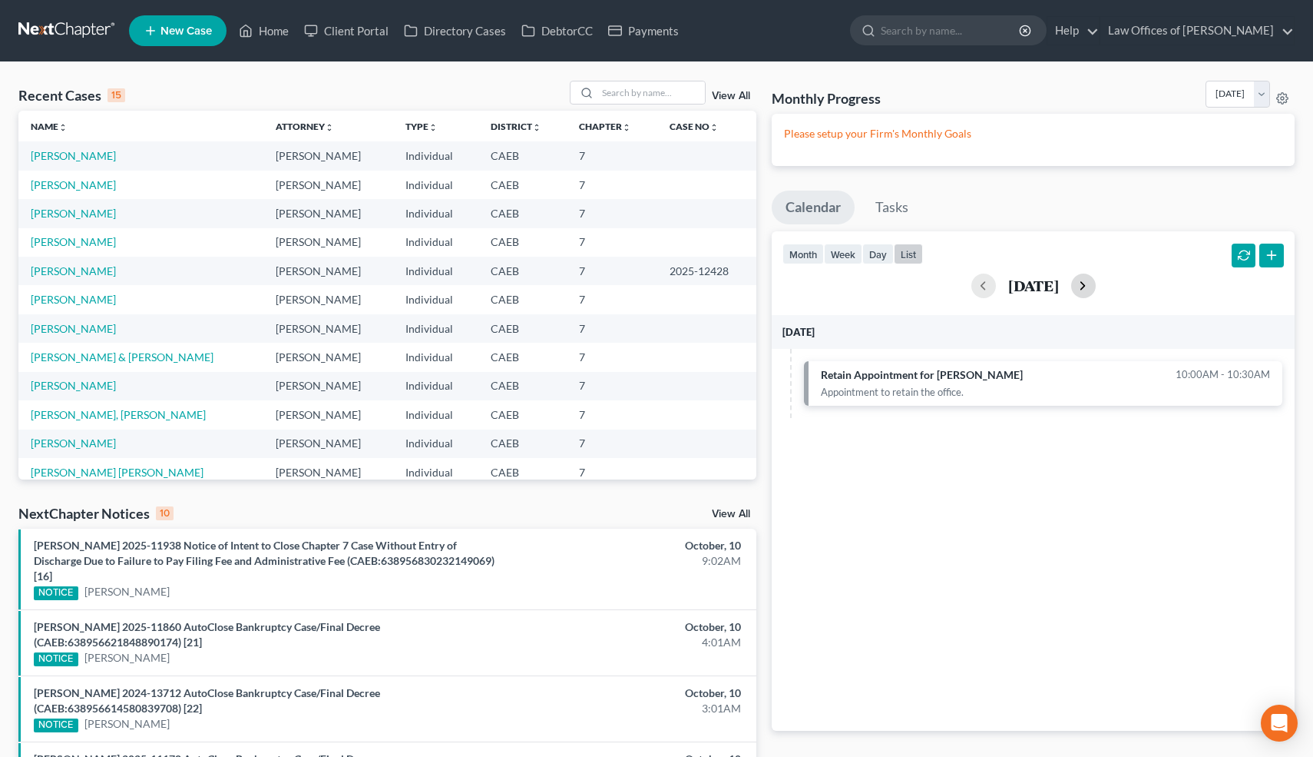
click at [1096, 286] on button "button" at bounding box center [1083, 285] width 25 height 25
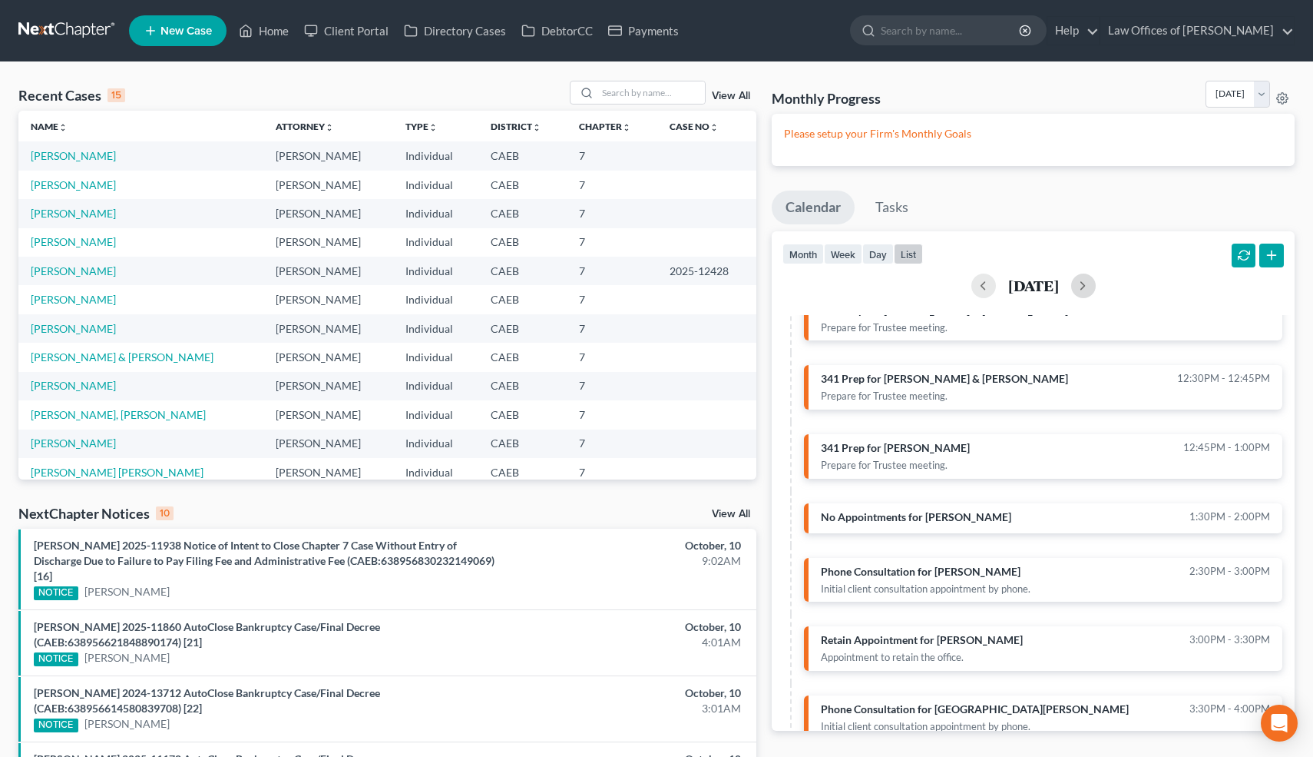
scroll to position [347, 0]
